Goal: Task Accomplishment & Management: Use online tool/utility

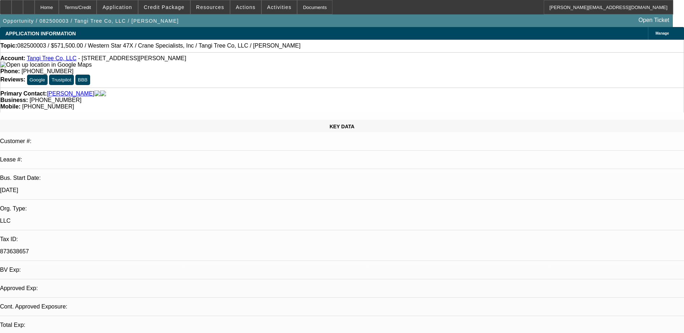
select select "0.1"
select select "2"
select select "0"
select select "1"
select select "2"
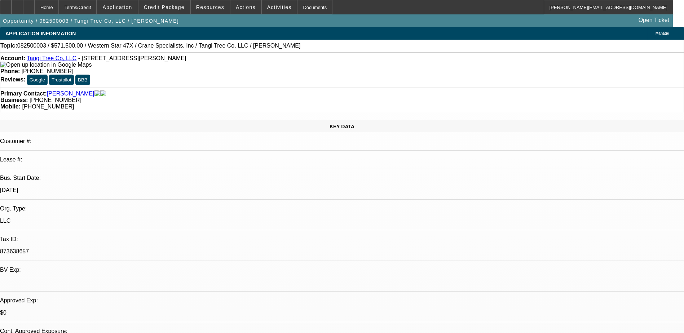
select select "6"
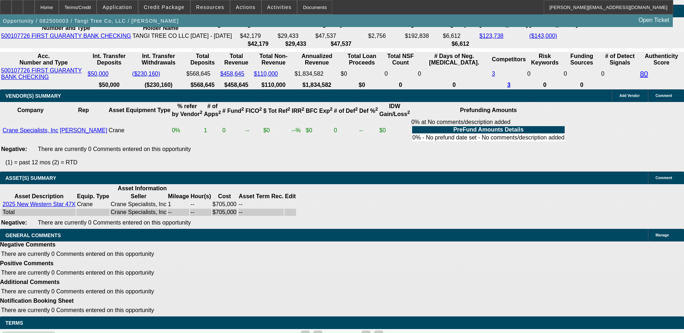
scroll to position [22, 0]
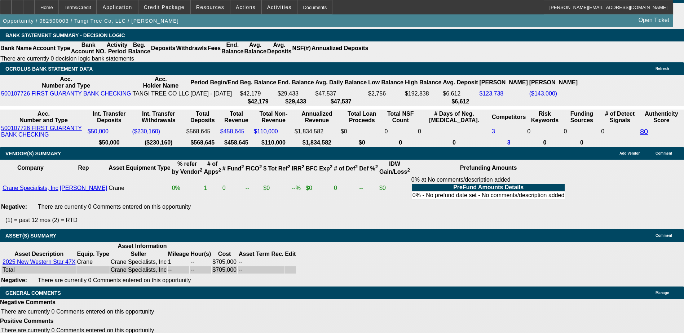
scroll to position [1274, 0]
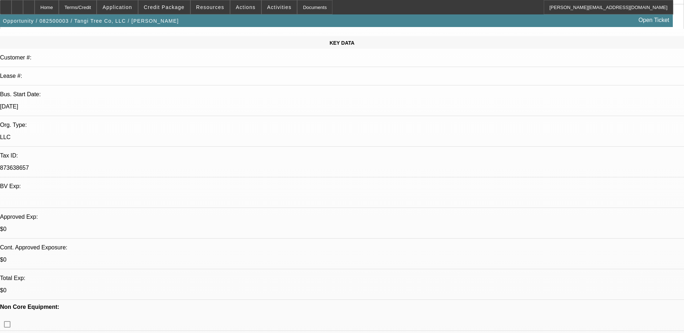
scroll to position [0, 0]
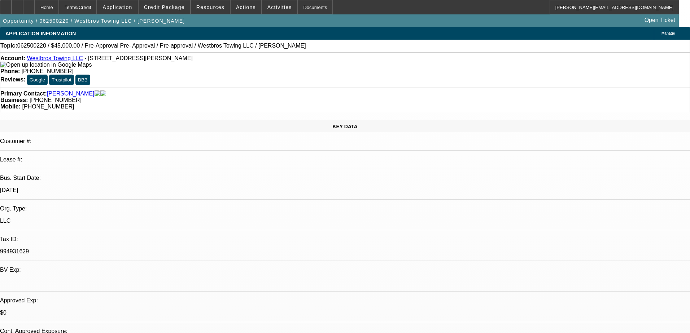
select select "0"
select select "0.1"
select select "0"
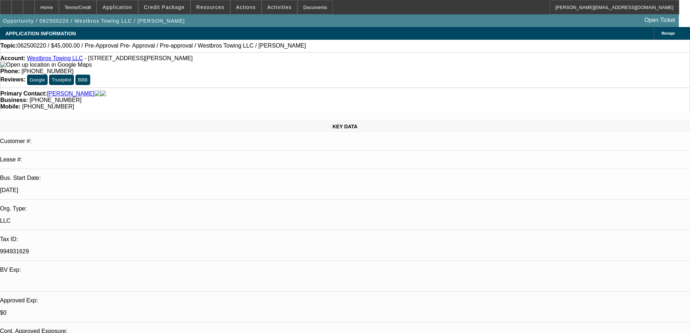
select select "0.1"
select select "0"
select select "0.1"
select select "0"
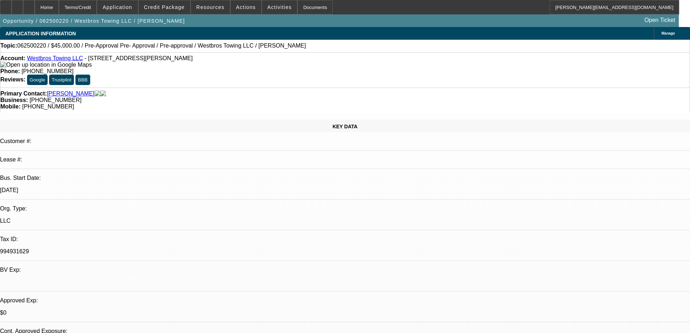
select select "0"
select select "0.1"
select select "1"
select select "4"
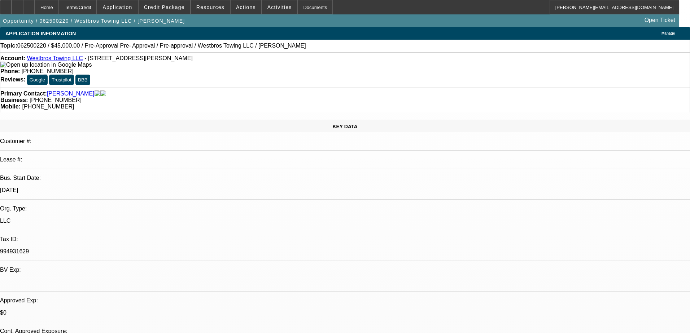
select select "1"
select select "4"
select select "1"
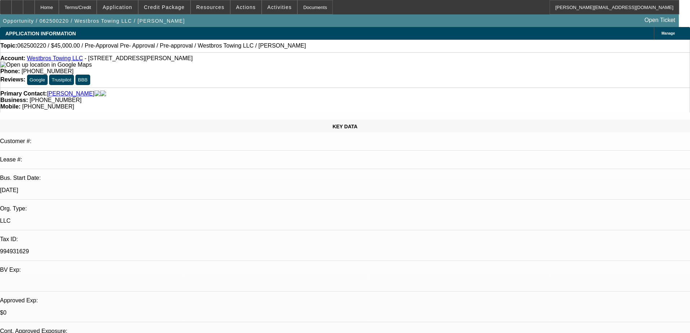
select select "4"
select select "1"
select select "4"
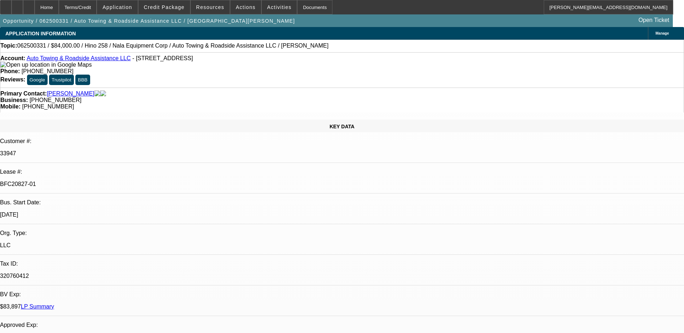
select select "0"
select select "2"
select select "0"
select select "2"
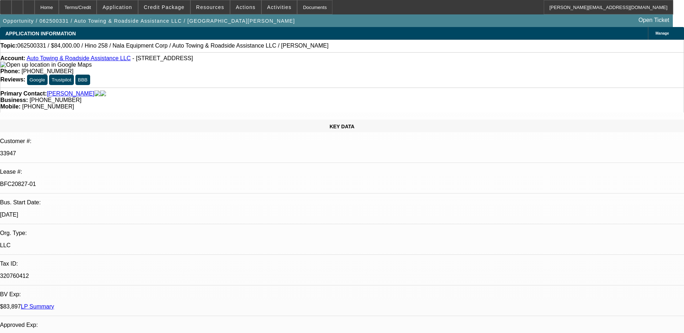
select select "0"
select select "2"
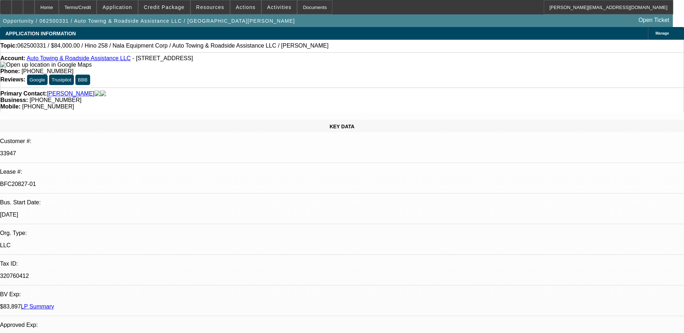
select select "0.1"
select select "1"
select select "2"
select select "6"
select select "1"
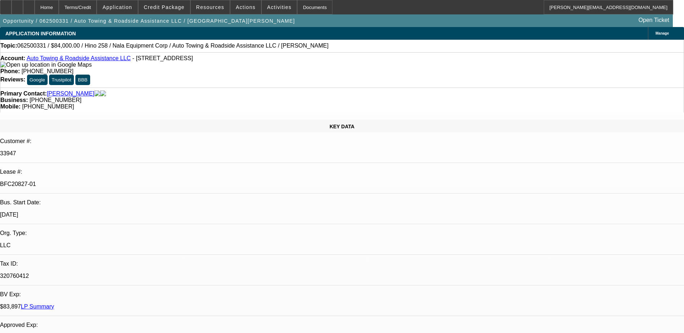
select select "2"
select select "6"
select select "1"
select select "6"
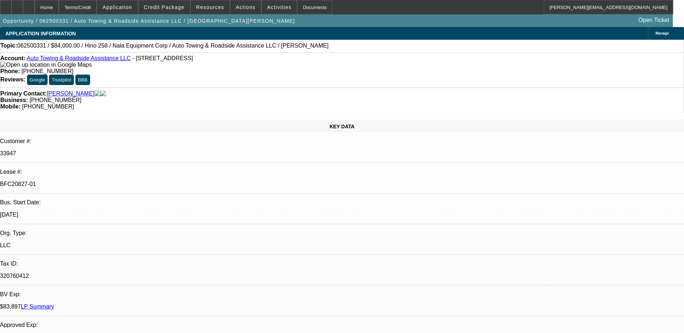
select select "1"
select select "2"
select select "4"
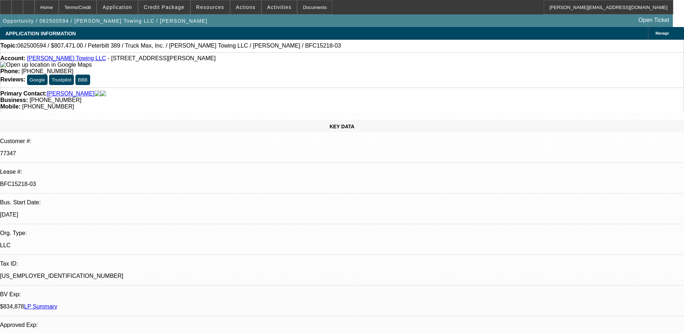
select select "0"
select select "2"
select select "0.1"
select select "0"
select select "2"
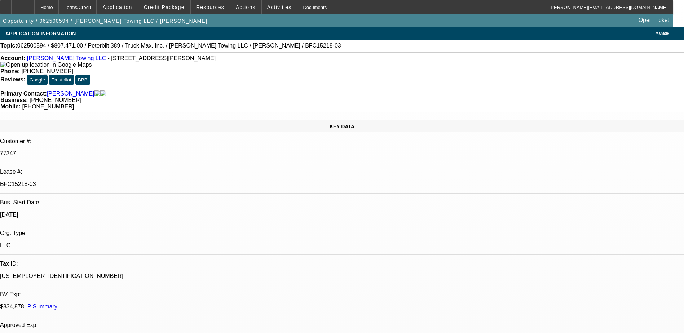
select select "0.1"
select select "0"
select select "2"
select select "0.15"
select select "0"
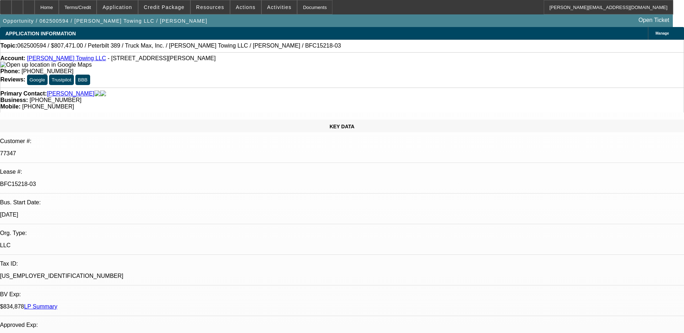
select select "2"
select select "0.1"
select select "1"
select select "2"
select select "4"
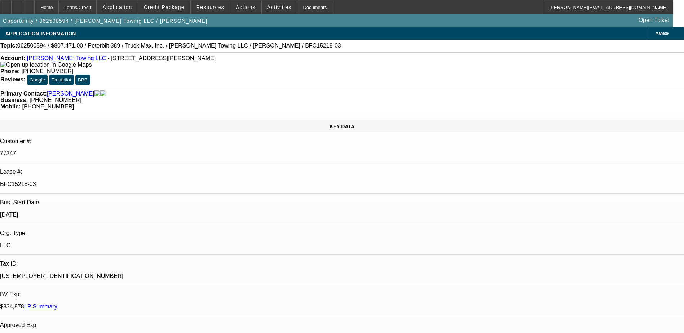
select select "1"
select select "2"
select select "4"
select select "1"
select select "2"
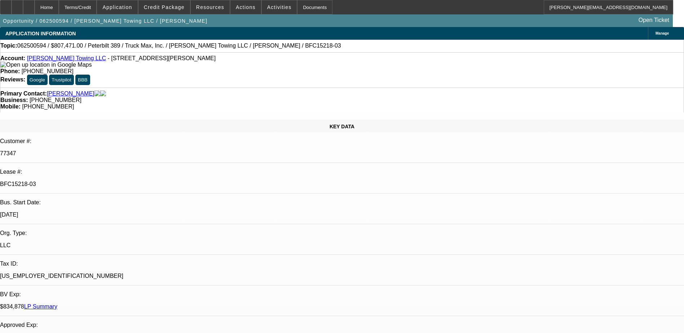
select select "4"
select select "1"
select select "2"
select select "4"
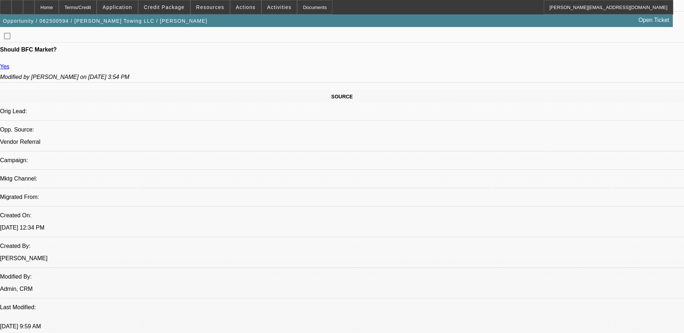
scroll to position [144, 0]
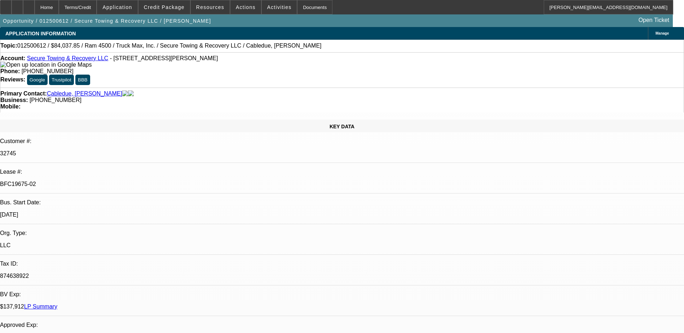
select select "0"
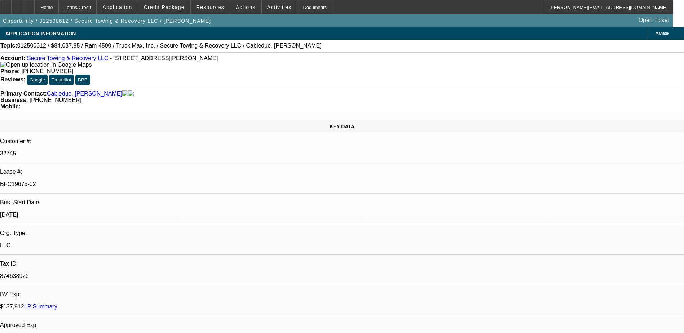
select select "0"
select select "1"
select select "2"
select select "6"
select select "1"
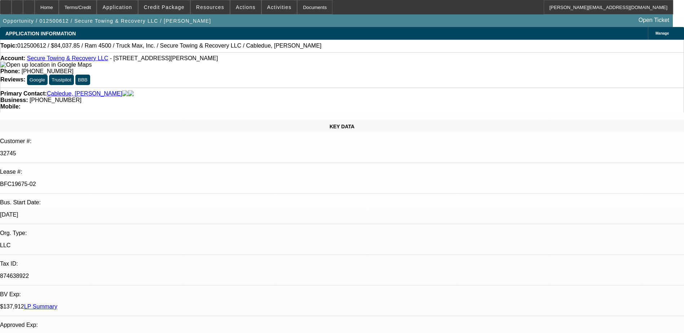
select select "2"
select select "6"
select select "1"
select select "2"
select select "6"
